Goal: Obtain resource: Download file/media

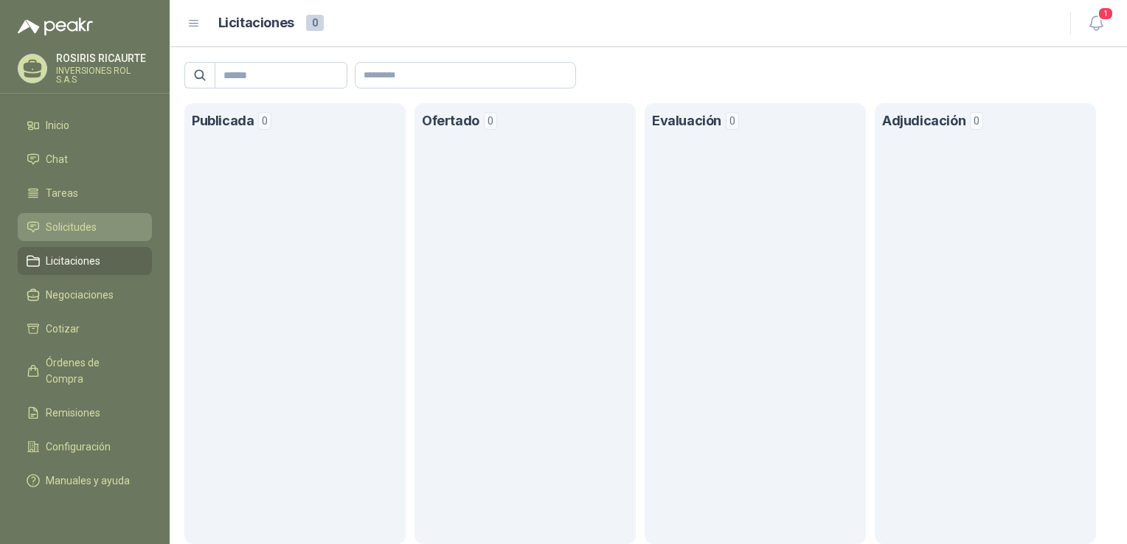
click at [66, 232] on span "Solicitudes" at bounding box center [71, 227] width 51 height 16
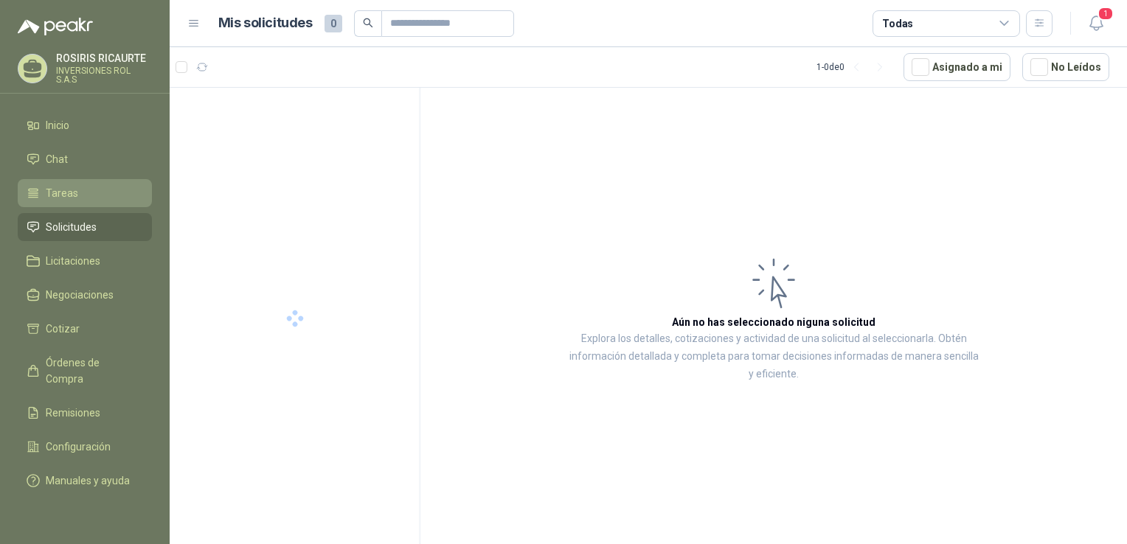
click at [55, 193] on span "Tareas" at bounding box center [62, 193] width 32 height 16
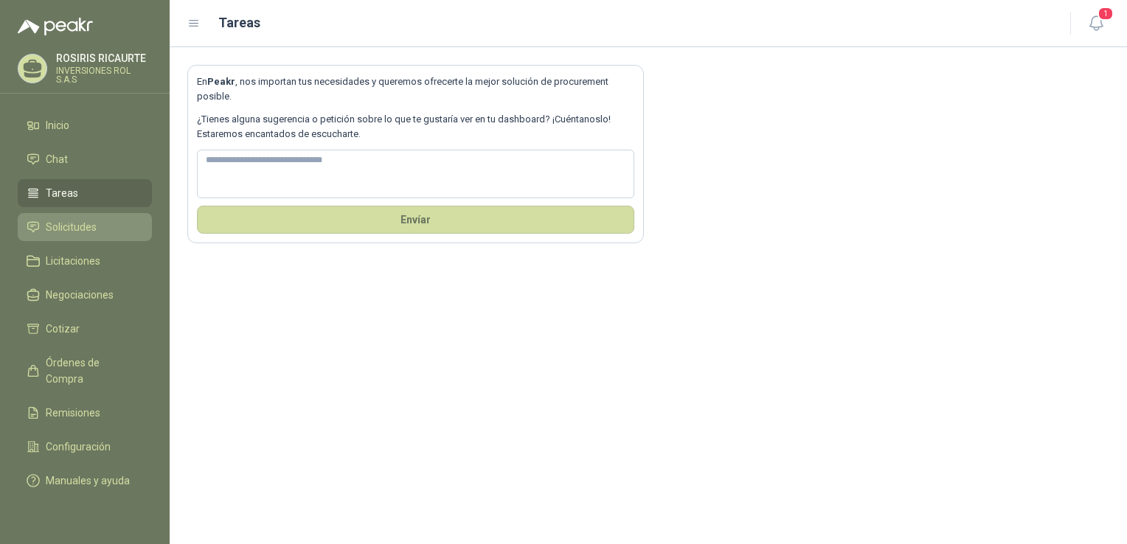
click at [80, 235] on link "Solicitudes" at bounding box center [85, 227] width 134 height 28
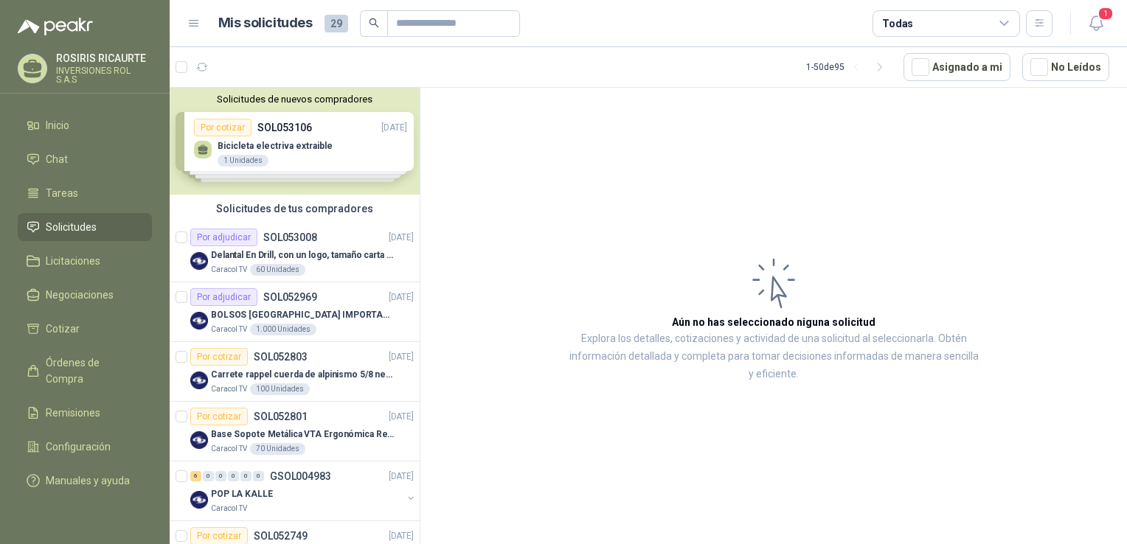
click at [77, 232] on span "Solicitudes" at bounding box center [71, 227] width 51 height 16
click at [274, 138] on div "Solicitudes de nuevos compradores Por cotizar SOL053106 [DATE] Bicicleta electr…" at bounding box center [295, 141] width 250 height 107
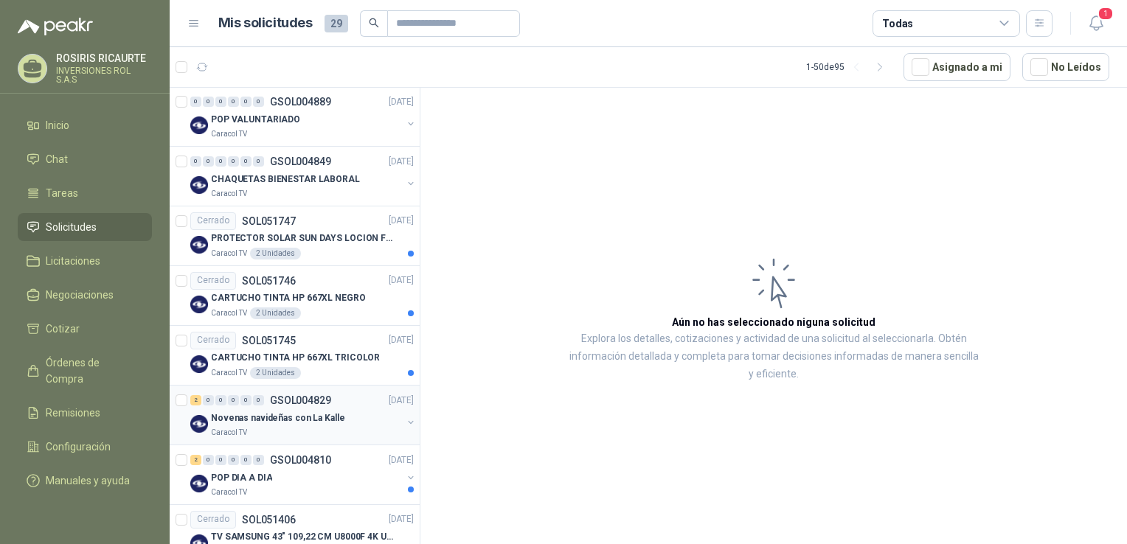
scroll to position [1328, 0]
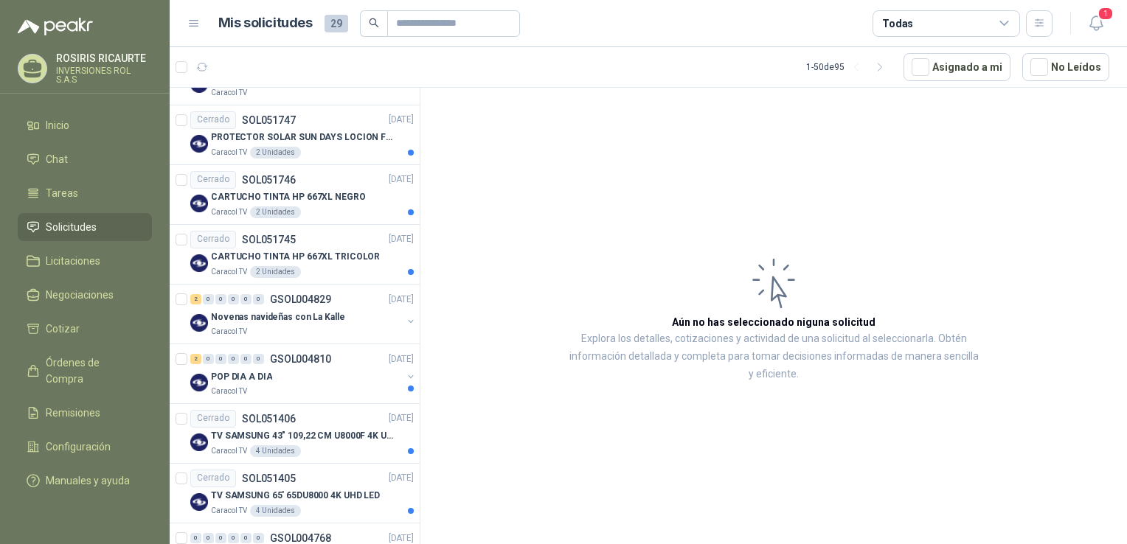
click at [89, 227] on span "Solicitudes" at bounding box center [71, 227] width 51 height 16
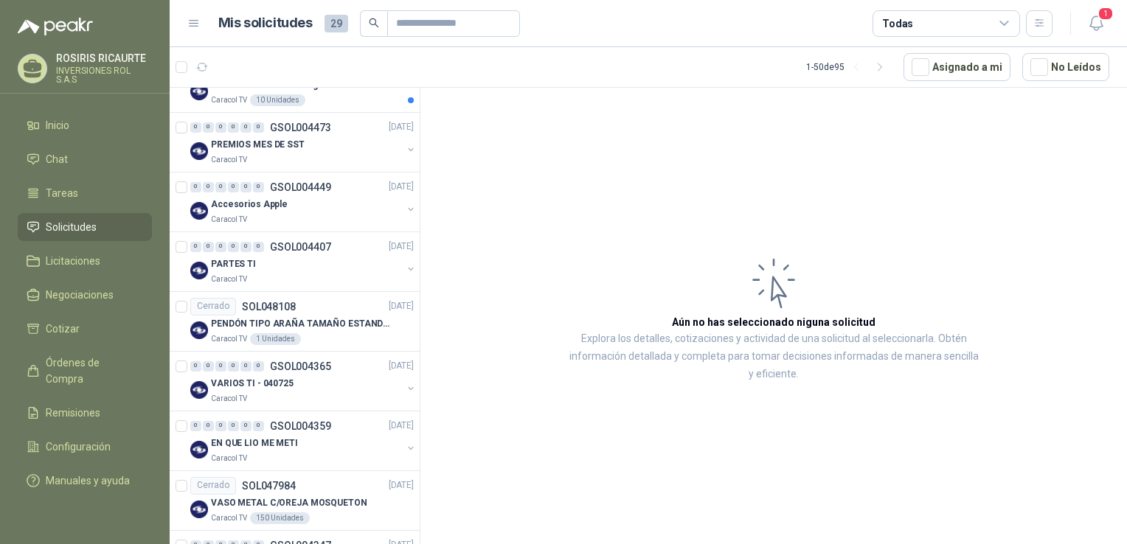
scroll to position [1992, 0]
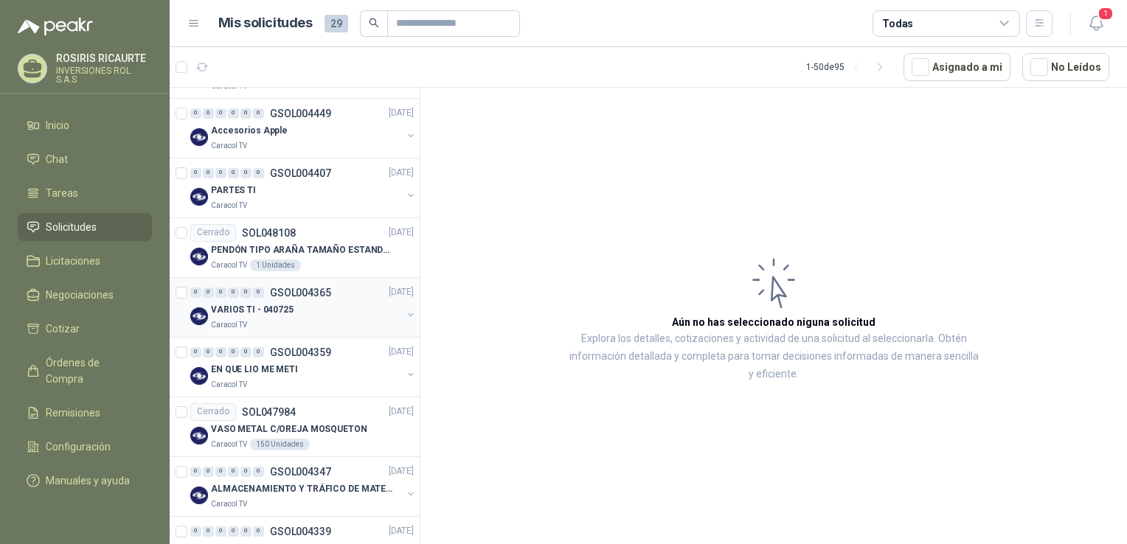
click at [325, 319] on div "Caracol TV" at bounding box center [306, 325] width 191 height 12
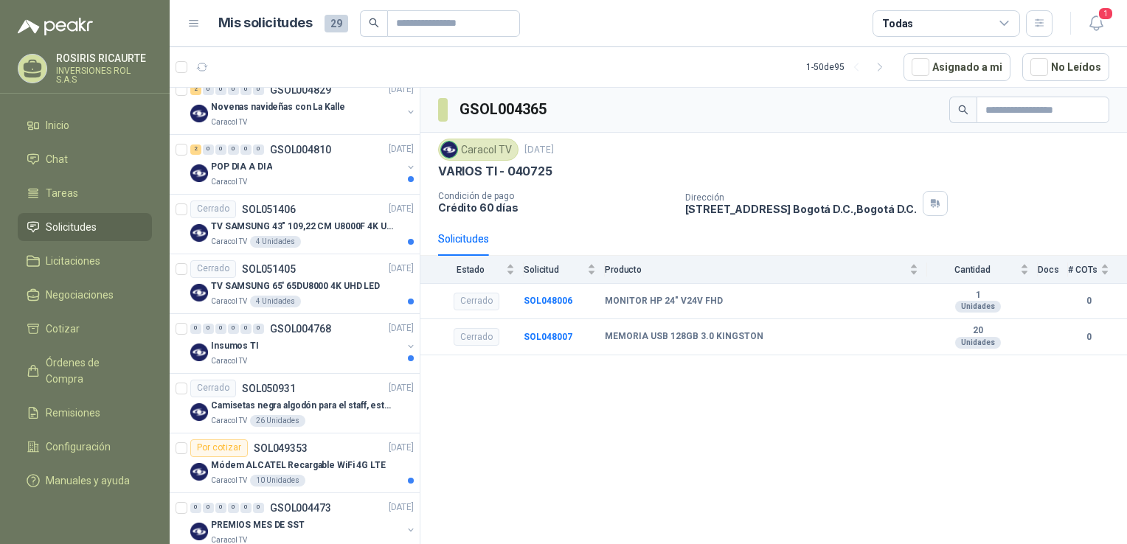
scroll to position [1475, 0]
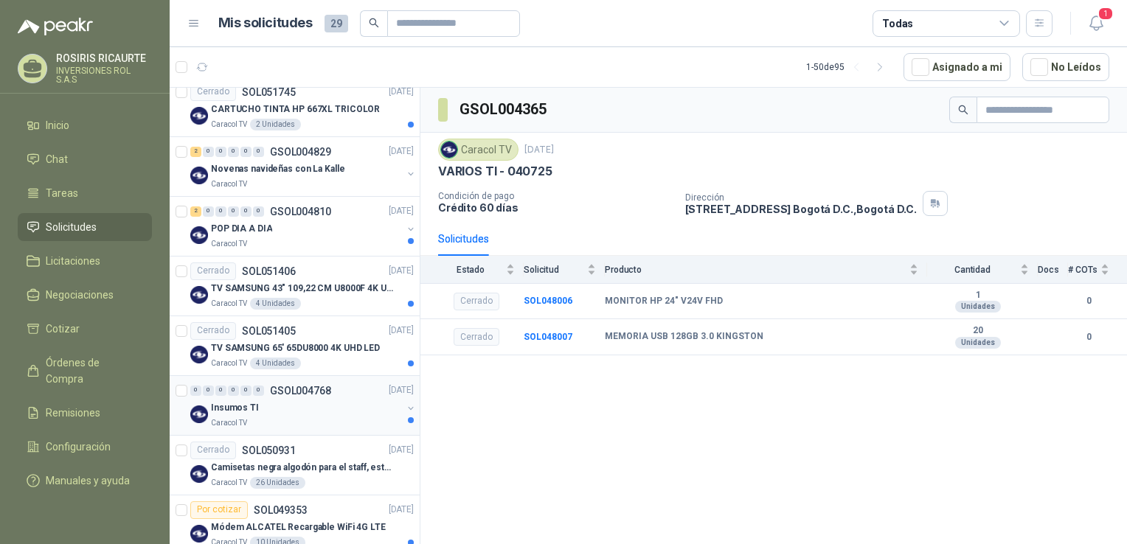
click at [308, 412] on div "Insumos TI" at bounding box center [306, 409] width 191 height 18
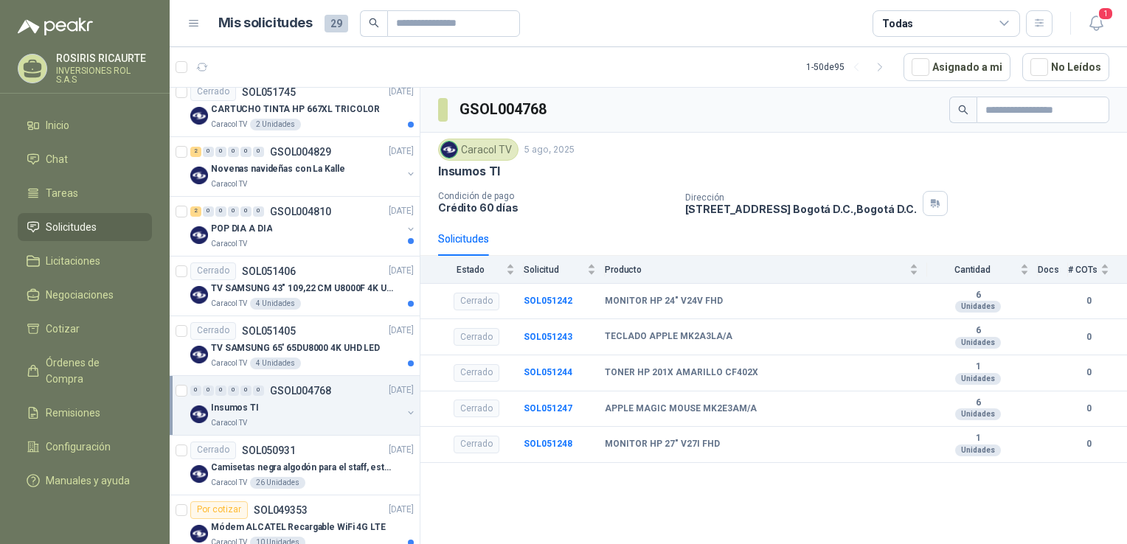
scroll to position [1401, 0]
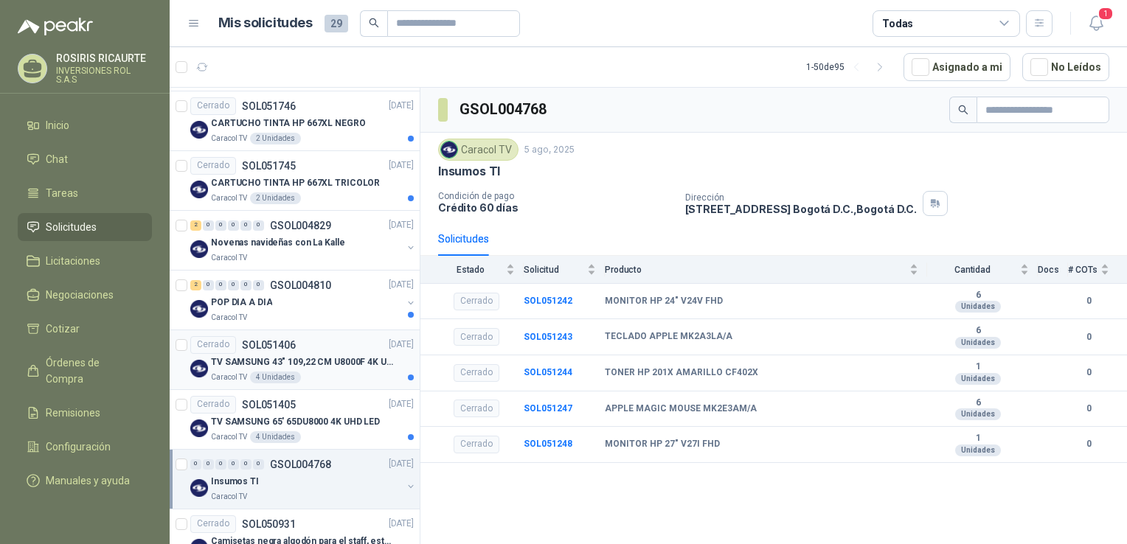
click at [318, 376] on div "Caracol TV 4 Unidades" at bounding box center [312, 378] width 203 height 12
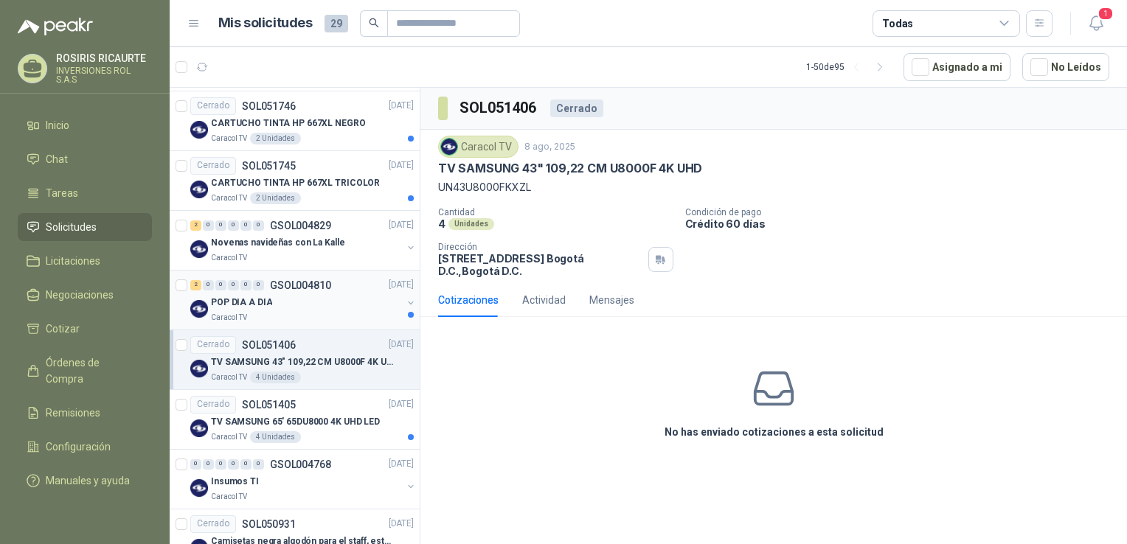
click at [313, 312] on div "Caracol TV" at bounding box center [306, 318] width 191 height 12
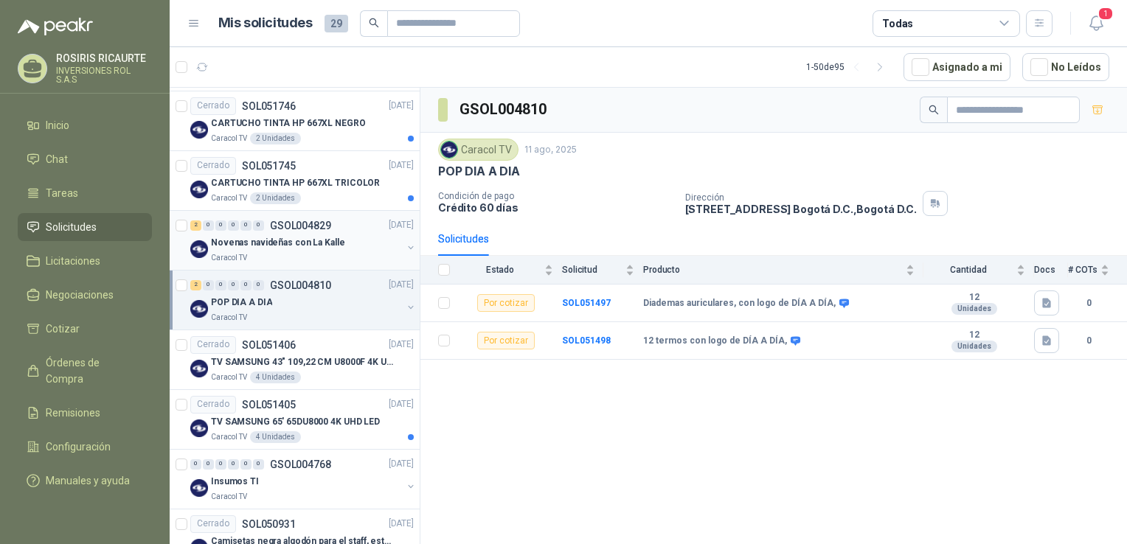
click at [271, 252] on div "Caracol TV" at bounding box center [306, 258] width 191 height 12
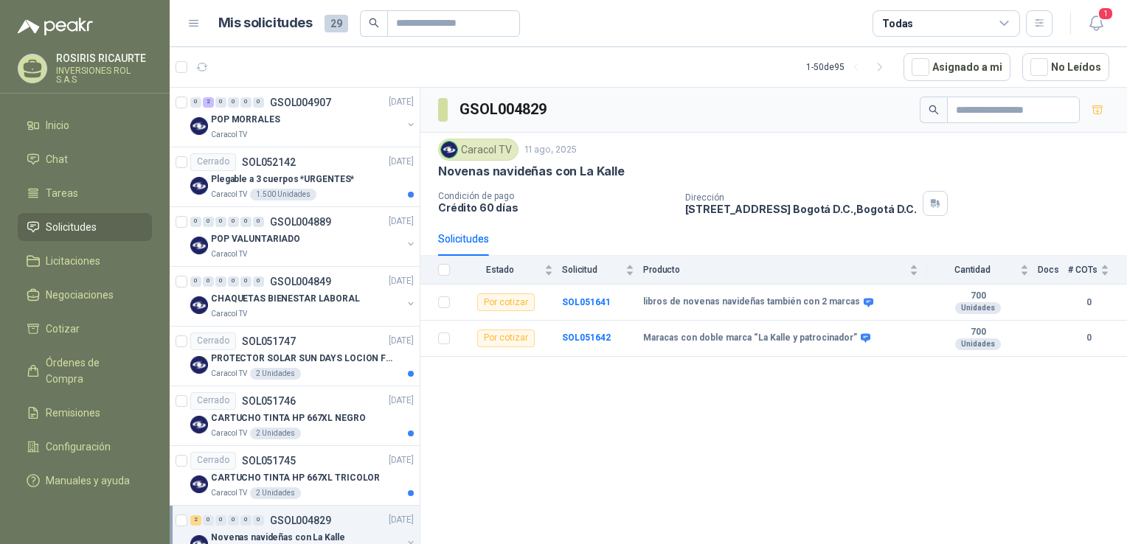
scroll to position [1033, 0]
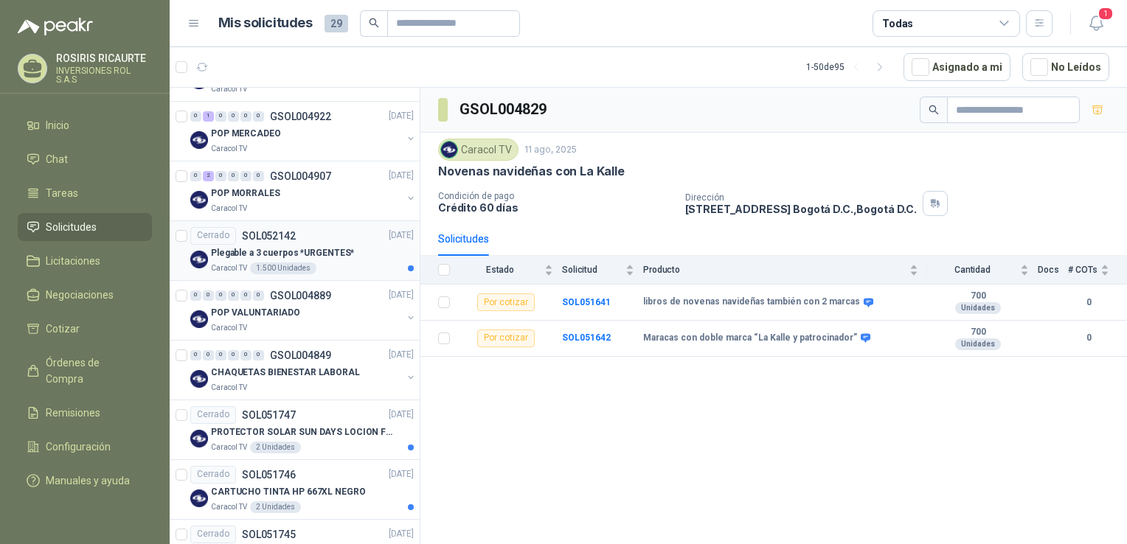
click at [345, 266] on div "Caracol TV 1.500 Unidades" at bounding box center [312, 269] width 203 height 12
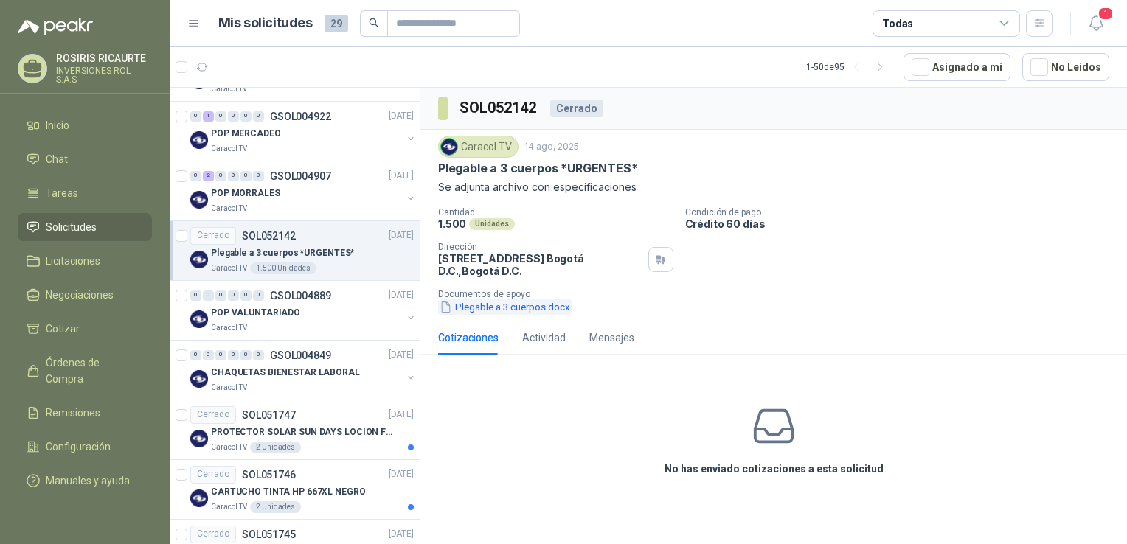
click at [476, 308] on button "Plegable a 3 cuerpos.docx" at bounding box center [505, 306] width 134 height 15
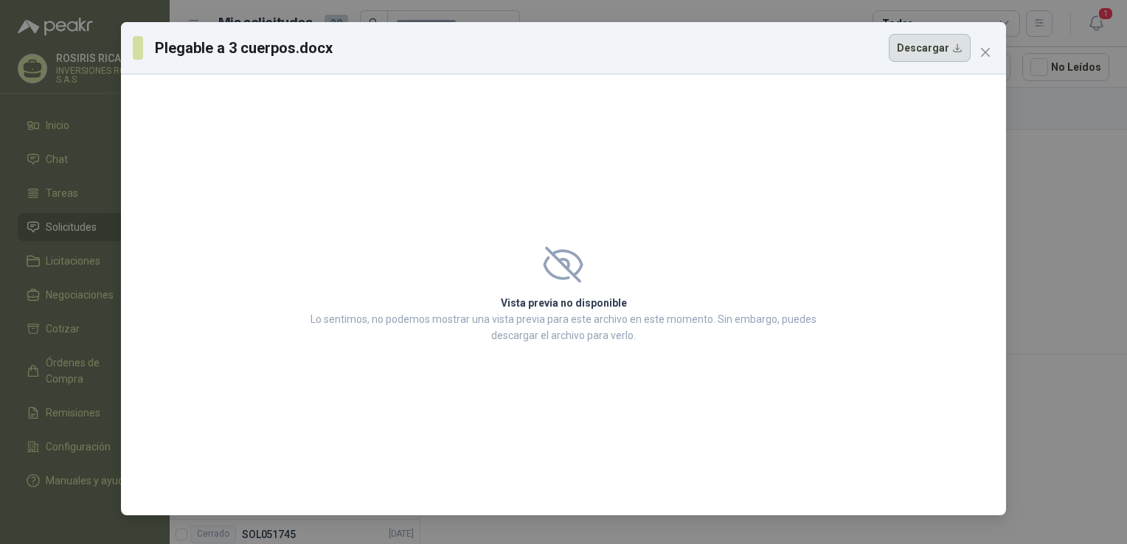
click at [914, 50] on button "Descargar" at bounding box center [930, 48] width 82 height 28
click at [1075, 156] on div "Plegable a 3 cuerpos.docx Descargar Vista previa no disponible Lo sentimos, no …" at bounding box center [563, 272] width 1127 height 544
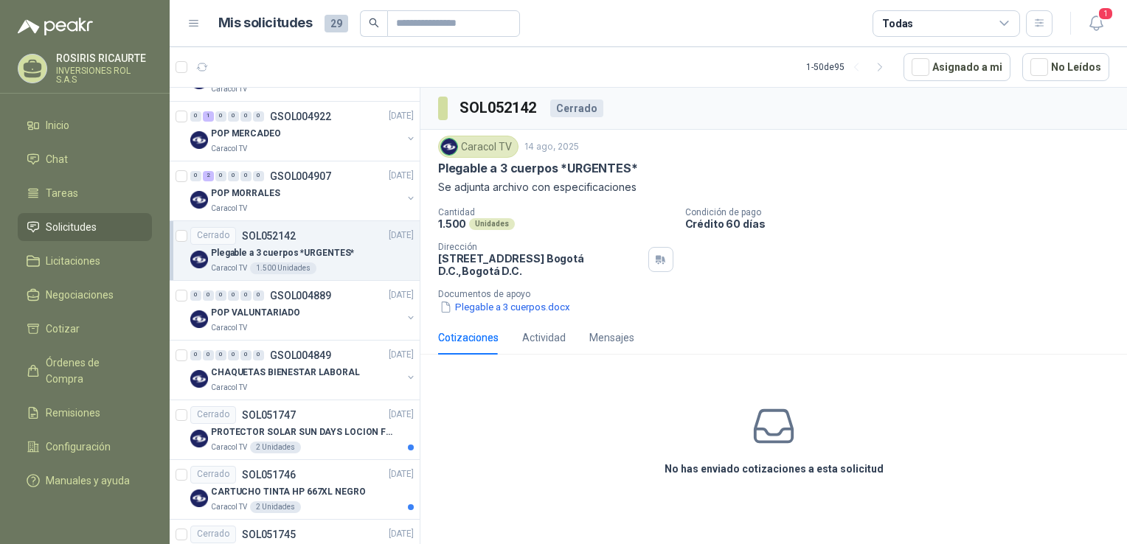
drag, startPoint x: 487, startPoint y: 305, endPoint x: 502, endPoint y: 445, distance: 140.2
click at [502, 445] on div "No has enviado cotizaciones a esta solicitud" at bounding box center [773, 441] width 707 height 148
click at [505, 310] on button "Plegable a 3 cuerpos.docx" at bounding box center [505, 306] width 134 height 15
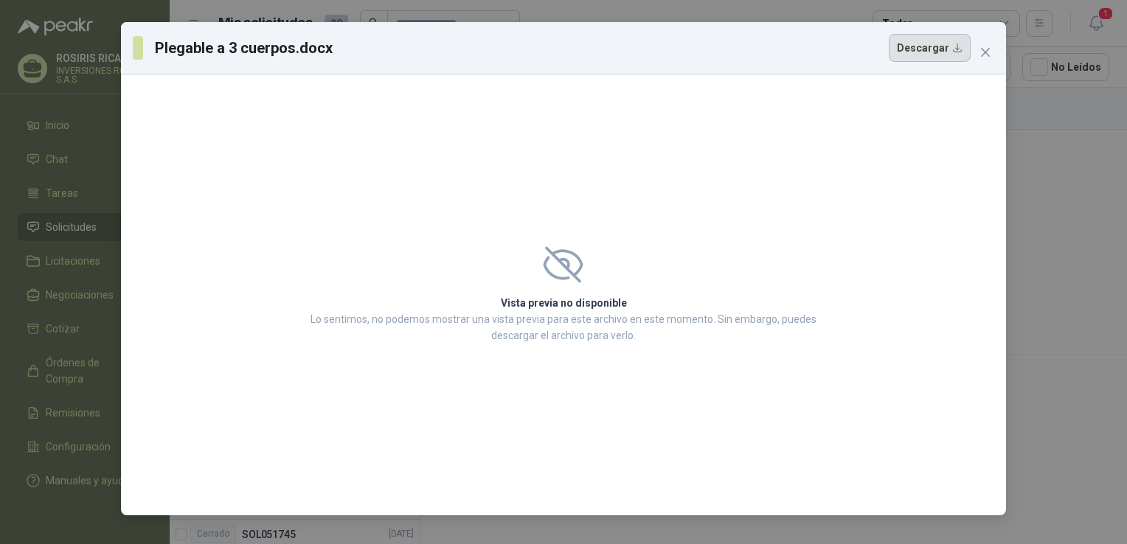
click at [918, 57] on button "Descargar" at bounding box center [930, 48] width 82 height 28
click at [1089, 193] on div "Plegable a 3 cuerpos.docx Descargar Vista previa no disponible Lo sentimos, no …" at bounding box center [563, 272] width 1127 height 544
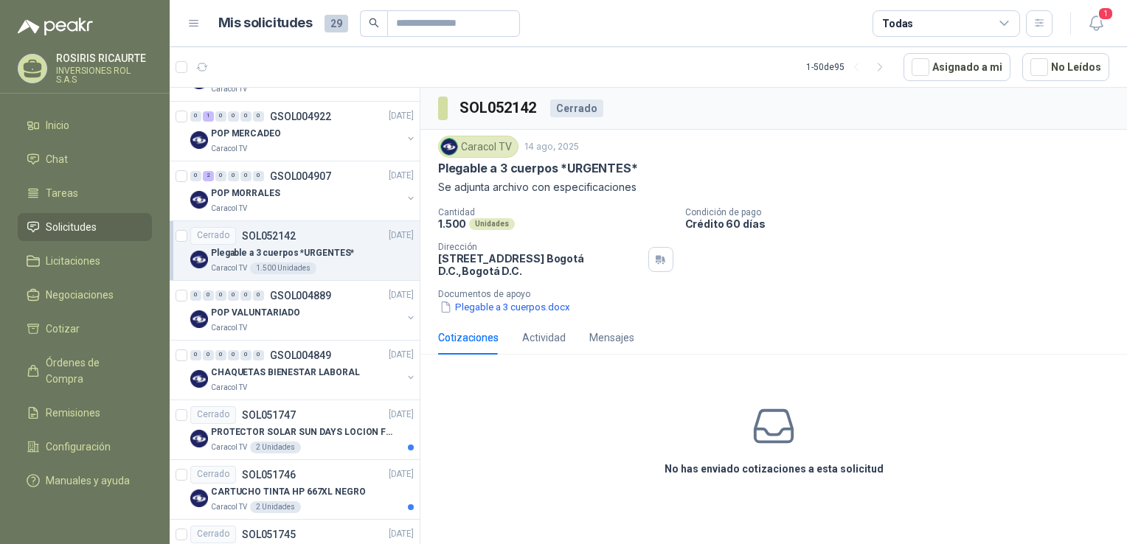
drag, startPoint x: 494, startPoint y: 311, endPoint x: 563, endPoint y: 390, distance: 104.6
click at [563, 390] on div "No has enviado cotizaciones a esta solicitud" at bounding box center [773, 441] width 707 height 148
click at [477, 299] on button "Plegable a 3 cuerpos.docx" at bounding box center [505, 306] width 134 height 15
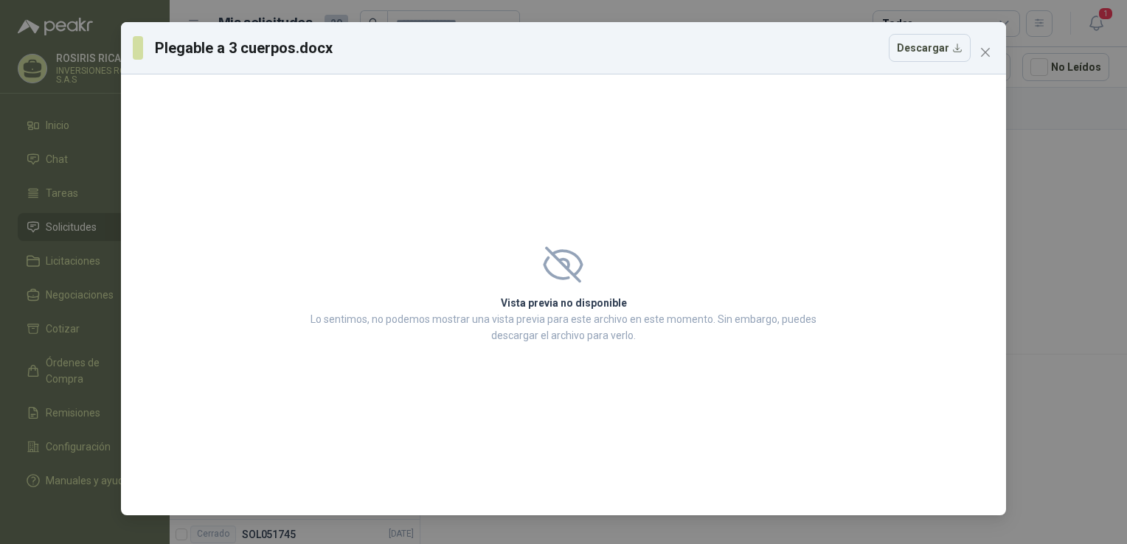
drag, startPoint x: 934, startPoint y: 40, endPoint x: 744, endPoint y: 208, distance: 254.0
click at [744, 208] on div "Vista previa no disponible Lo sentimos, no podemos mostrar una vista previa par…" at bounding box center [563, 294] width 885 height 441
click at [957, 47] on button "Descargar" at bounding box center [930, 48] width 82 height 28
click at [988, 49] on icon "close" at bounding box center [985, 52] width 9 height 9
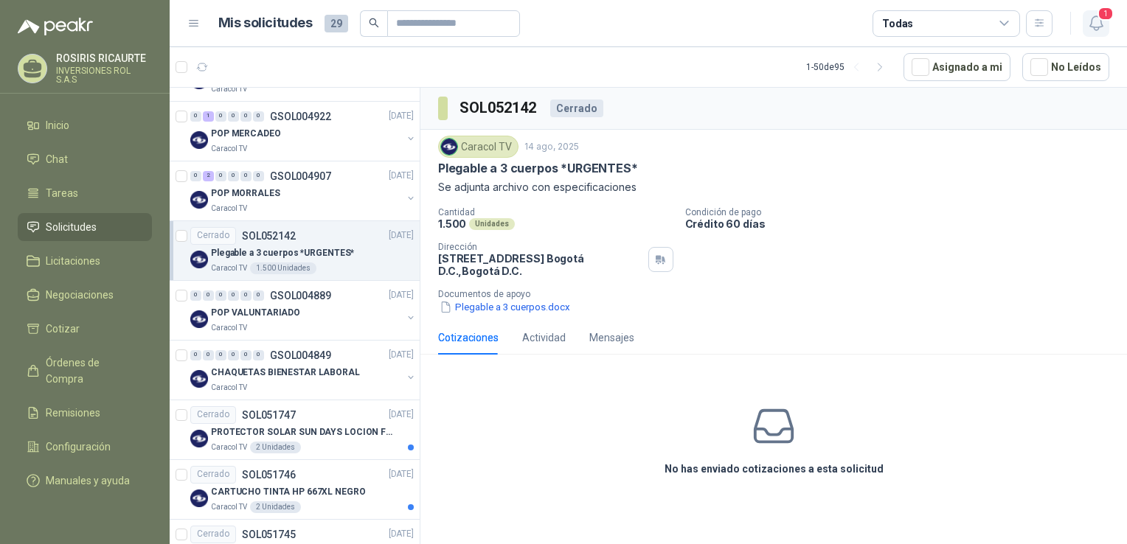
click at [1105, 24] on icon "button" at bounding box center [1096, 23] width 18 height 18
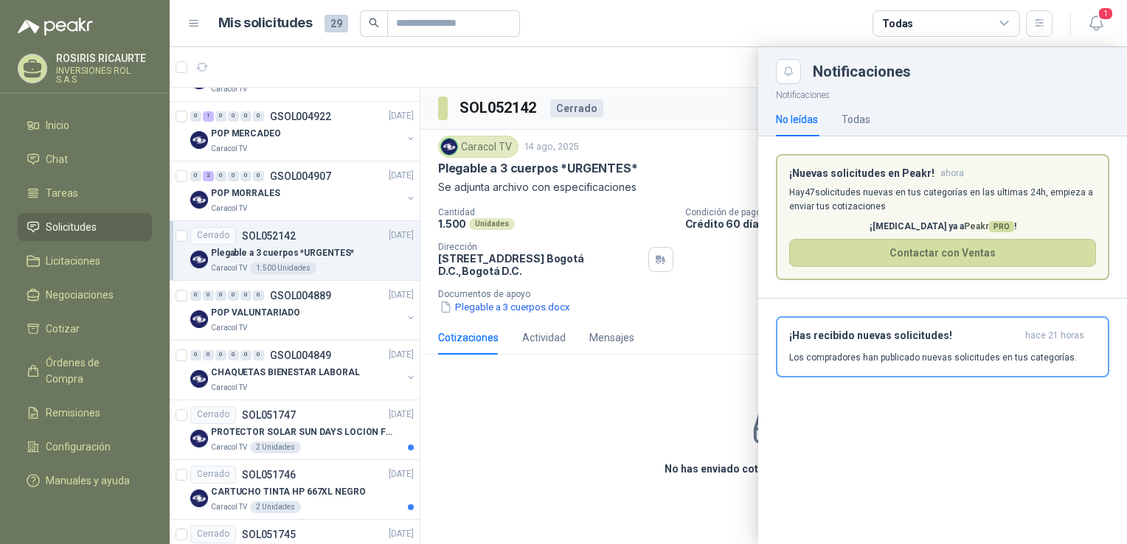
click at [696, 347] on div at bounding box center [648, 295] width 957 height 497
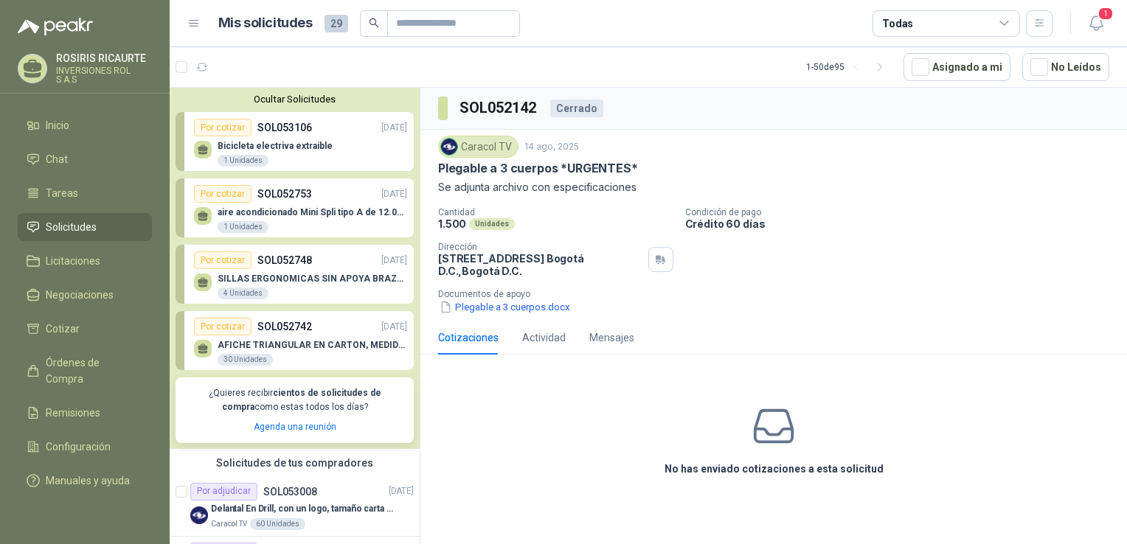
click at [980, 317] on div "Caracol TV [DATE] Plegable a 3 cuerpos *URGENTES* Se adjunta archivo con especi…" at bounding box center [773, 225] width 707 height 191
